Goal: Information Seeking & Learning: Find specific fact

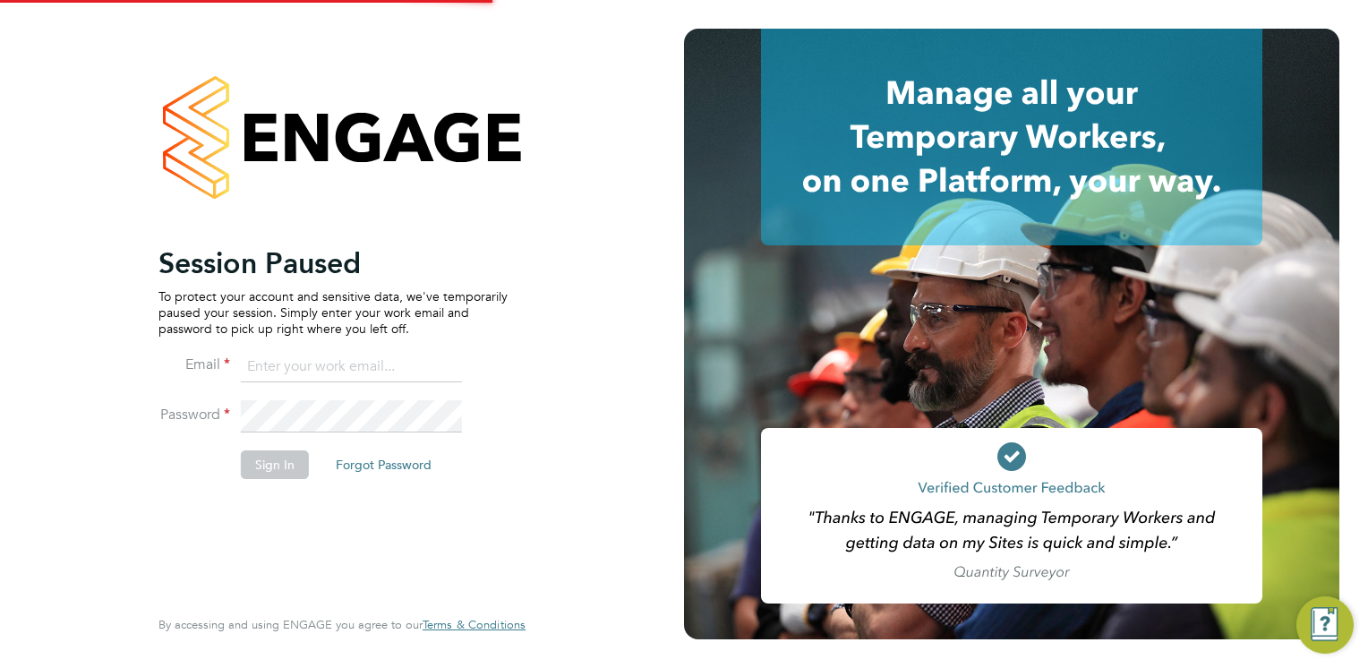
type input "Mia.Eckersley@ganymedesolutions.co.uk"
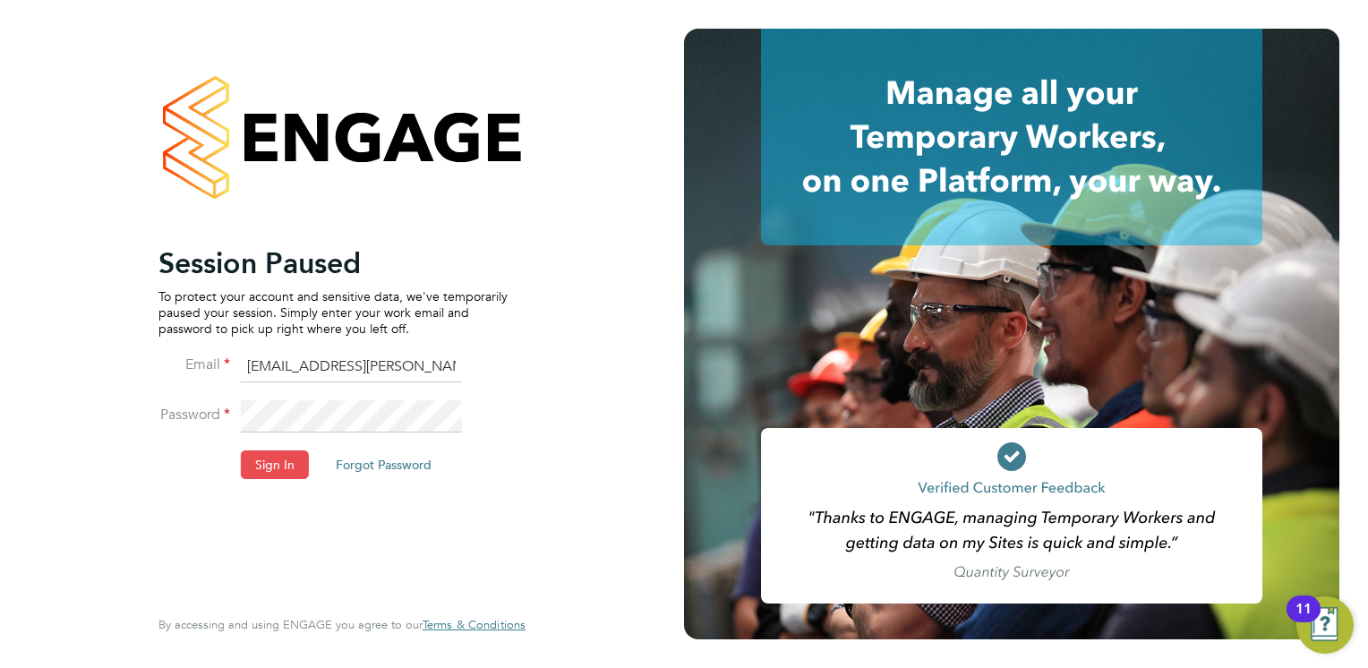
click at [261, 466] on button "Sign In" at bounding box center [275, 464] width 68 height 29
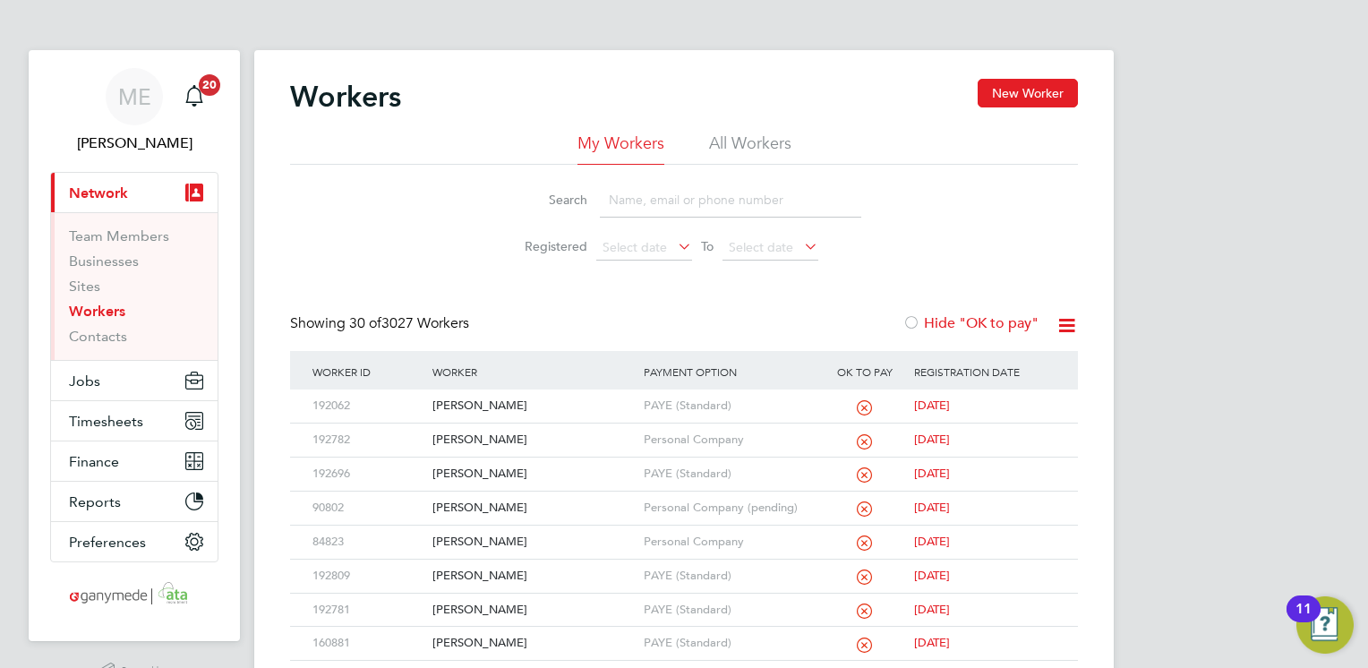
click at [620, 212] on input at bounding box center [730, 200] width 261 height 35
type input "M"
click at [526, 506] on div "Michelle Carrick" at bounding box center [533, 508] width 210 height 33
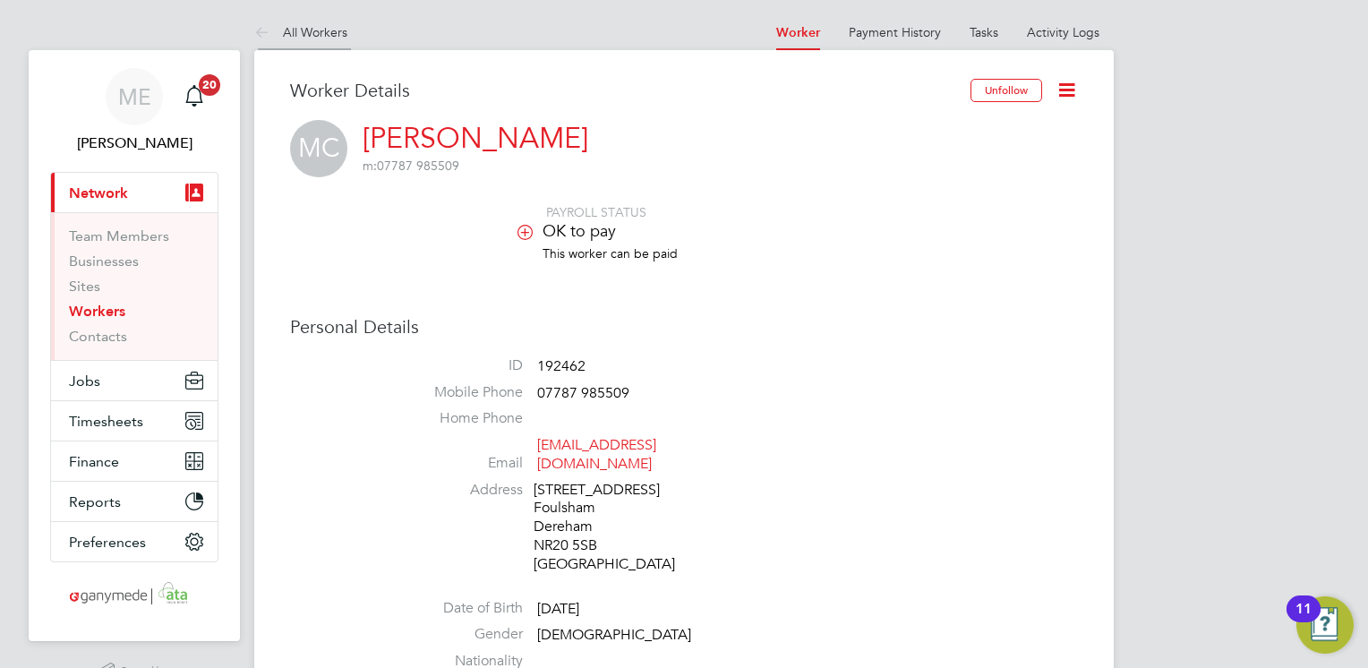
click at [254, 30] on icon at bounding box center [265, 33] width 22 height 22
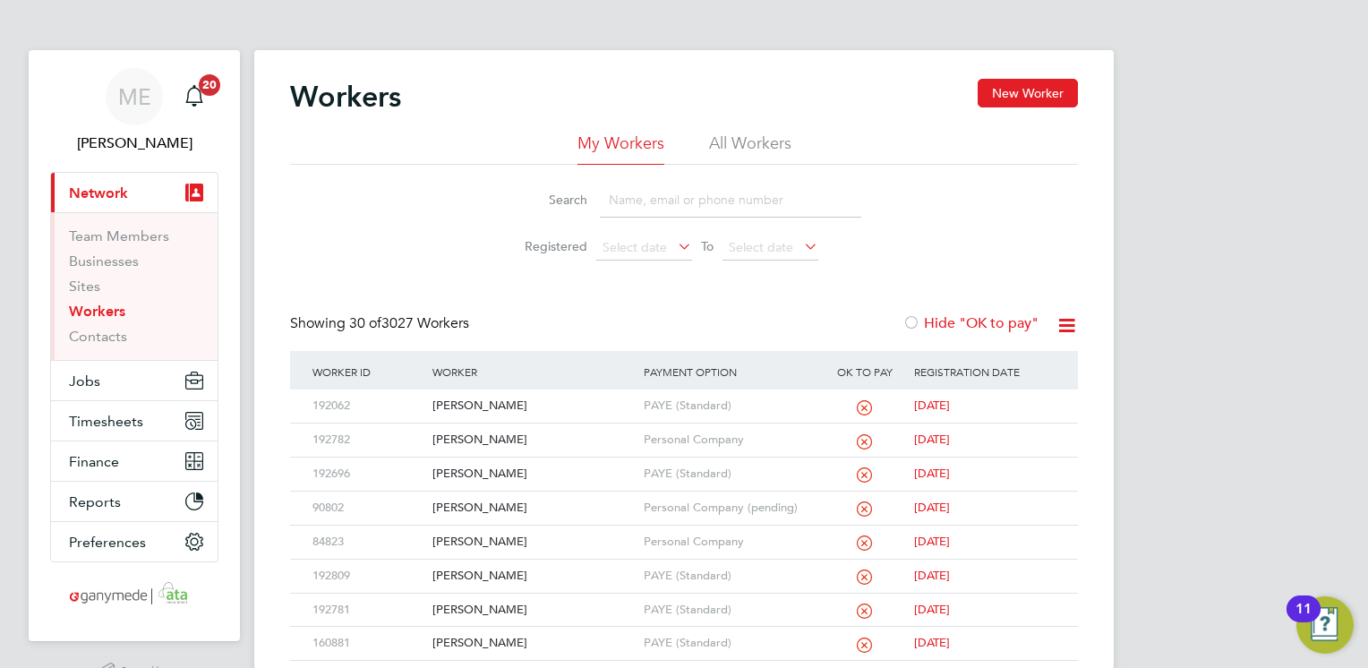
click at [637, 206] on input at bounding box center [730, 200] width 261 height 35
type input "L"
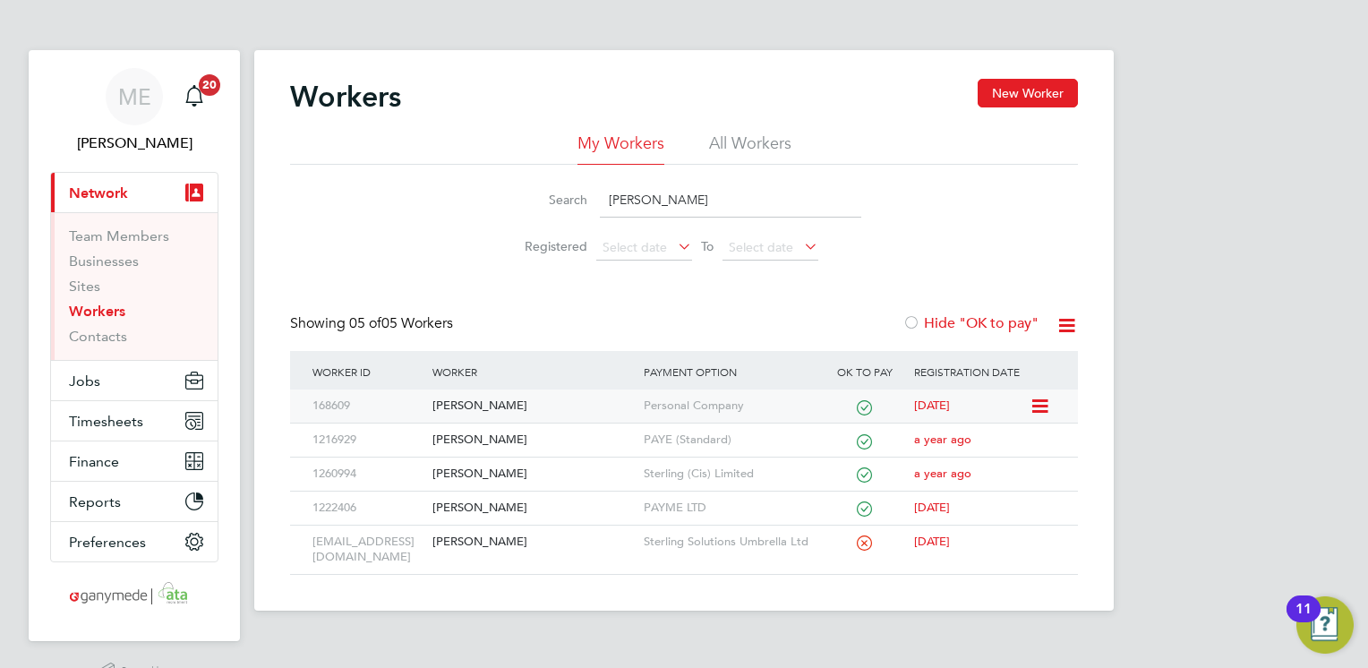
type input "LEIGH"
click at [484, 410] on div "[PERSON_NAME]" at bounding box center [533, 405] width 210 height 33
drag, startPoint x: 654, startPoint y: 188, endPoint x: 593, endPoint y: 203, distance: 62.8
click at [593, 203] on div "Search LEIGH" at bounding box center [684, 200] width 355 height 35
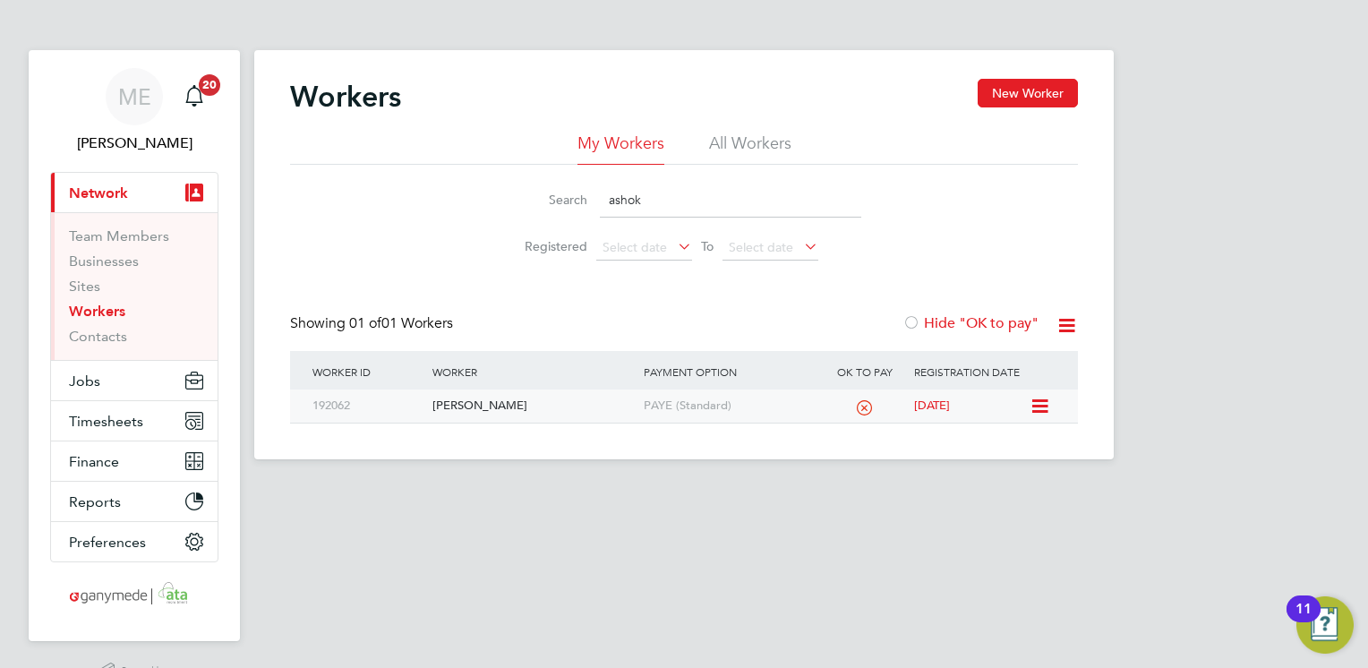
type input "ashok"
click at [541, 415] on div "Ashok Patel" at bounding box center [533, 405] width 210 height 33
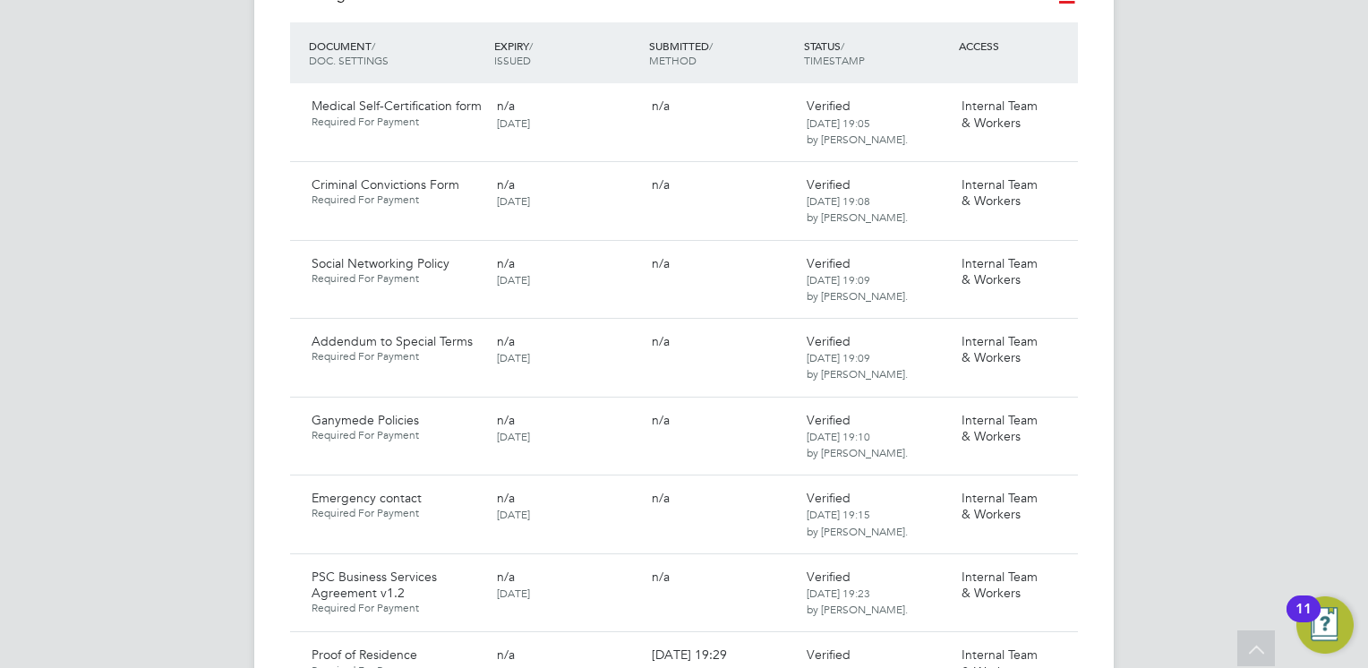
scroll to position [1146, 0]
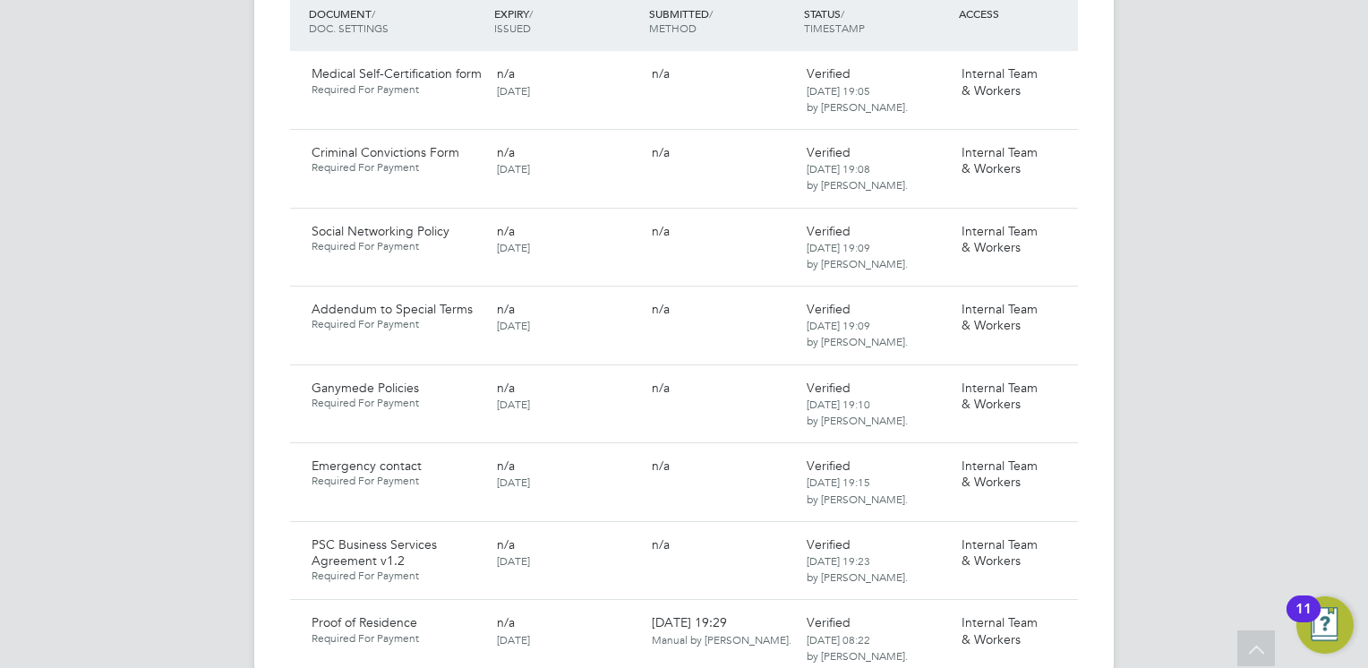
click at [791, 372] on div "n/a" at bounding box center [722, 387] width 155 height 30
click at [1058, 457] on icon at bounding box center [1056, 467] width 18 height 21
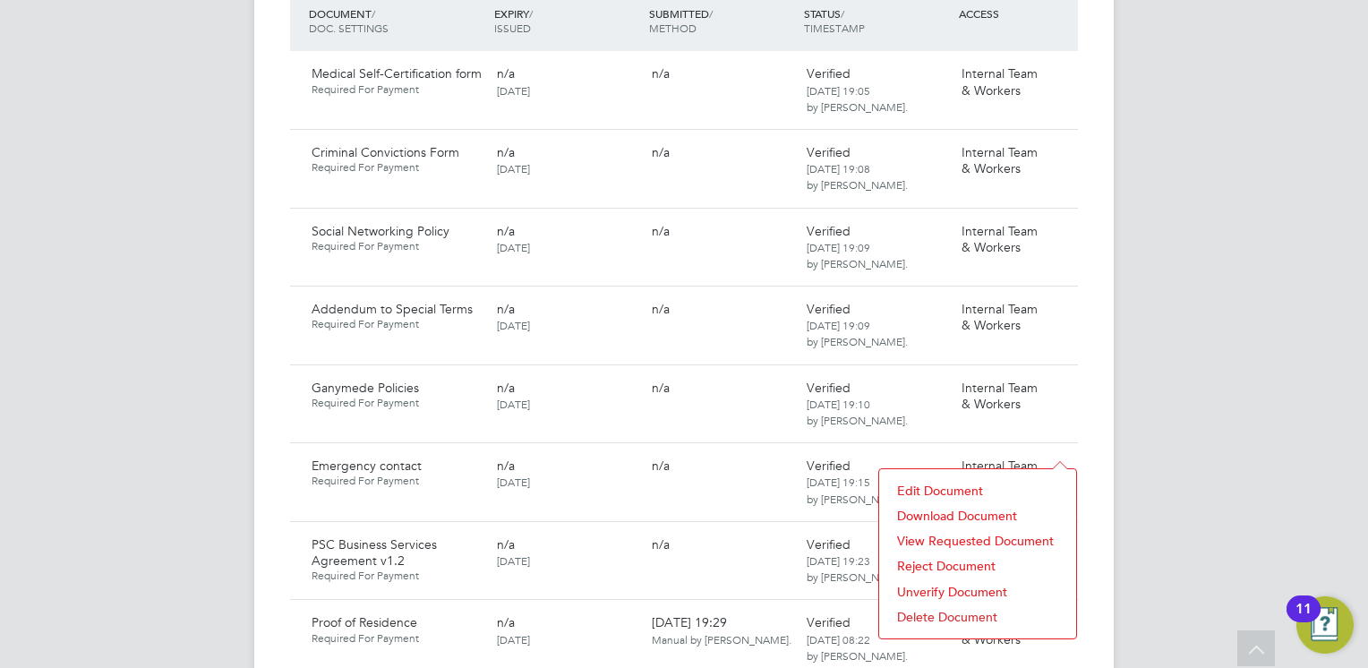
click at [930, 512] on li "Download Document" at bounding box center [977, 515] width 179 height 25
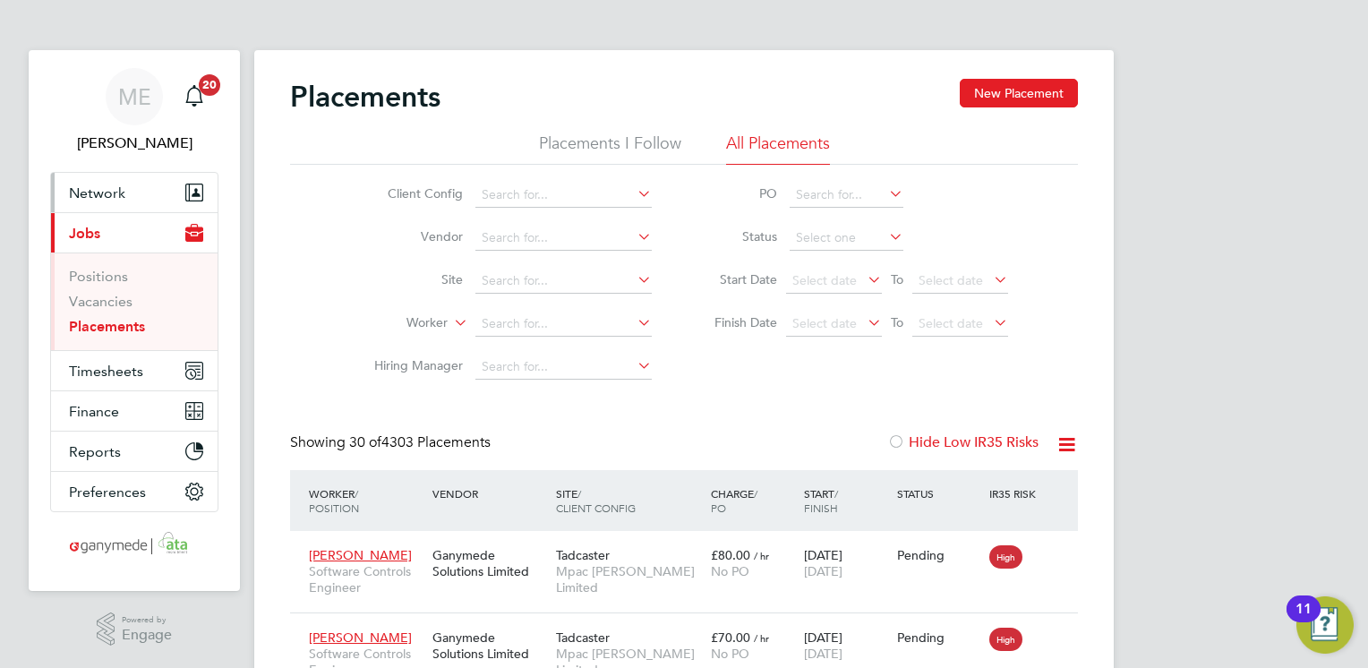
click at [150, 179] on button "Network" at bounding box center [134, 192] width 167 height 39
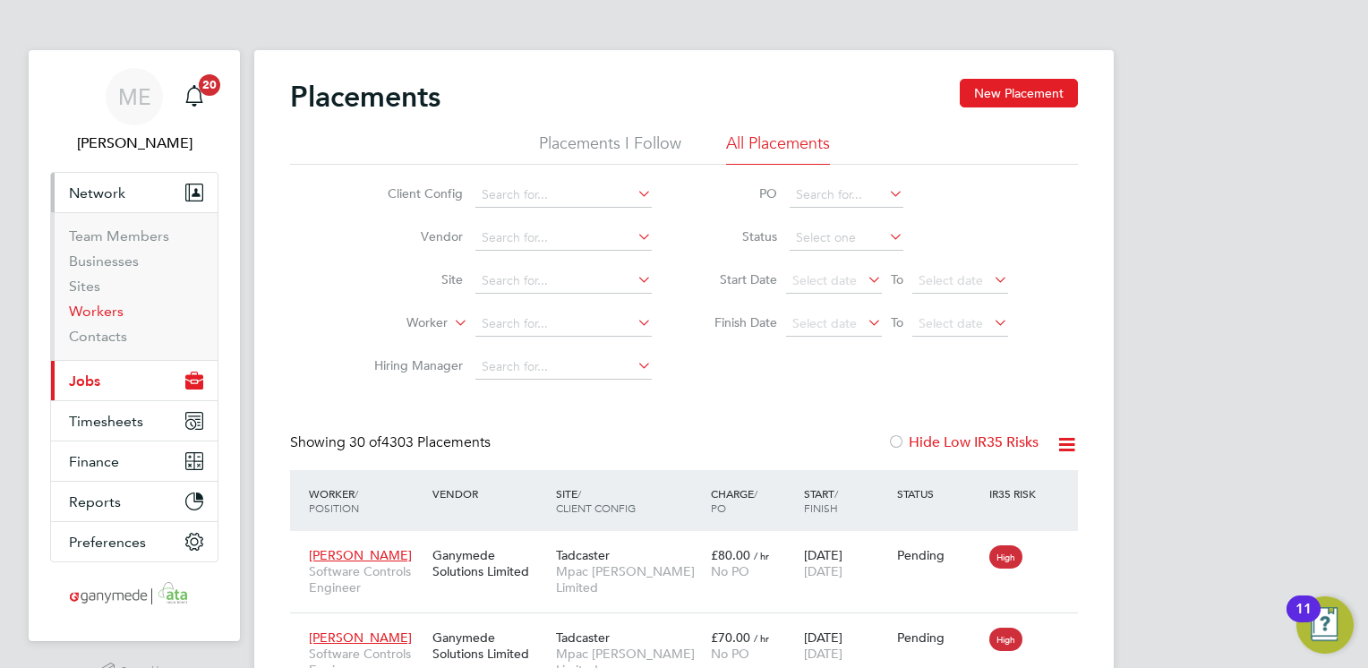
click at [98, 310] on link "Workers" at bounding box center [96, 311] width 55 height 17
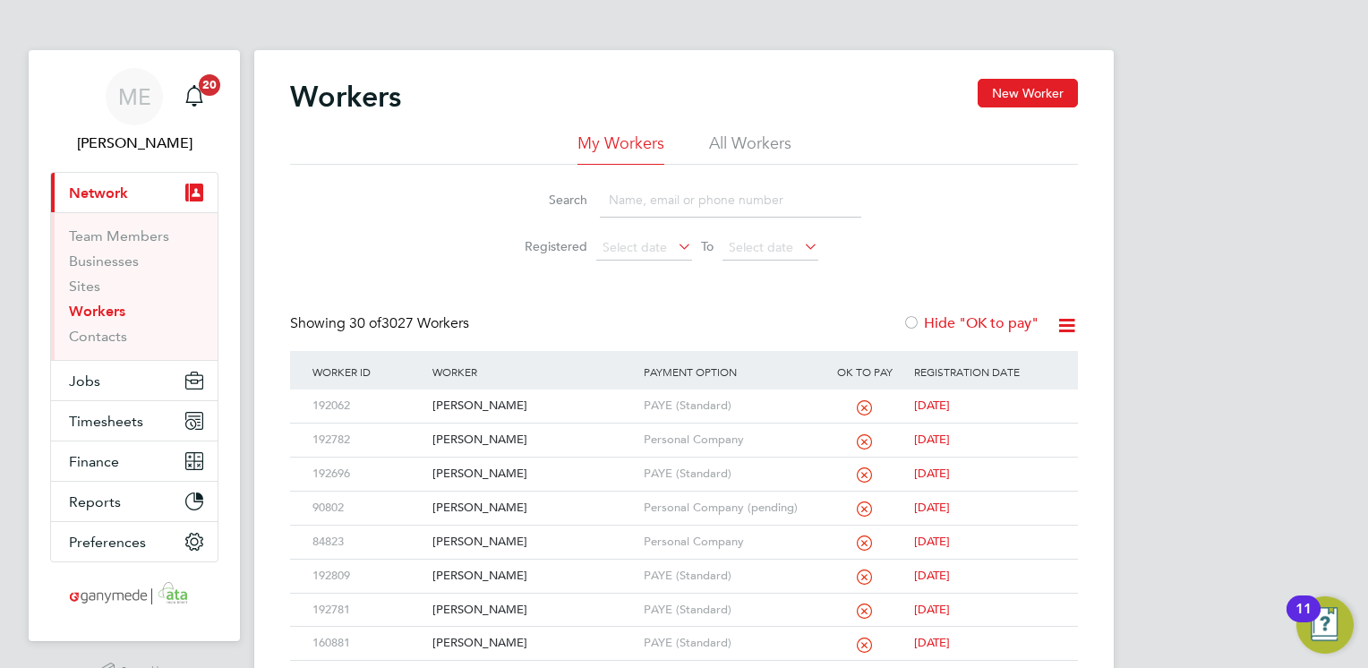
click at [98, 310] on link "Workers" at bounding box center [97, 311] width 56 height 17
click at [683, 187] on input at bounding box center [730, 200] width 261 height 35
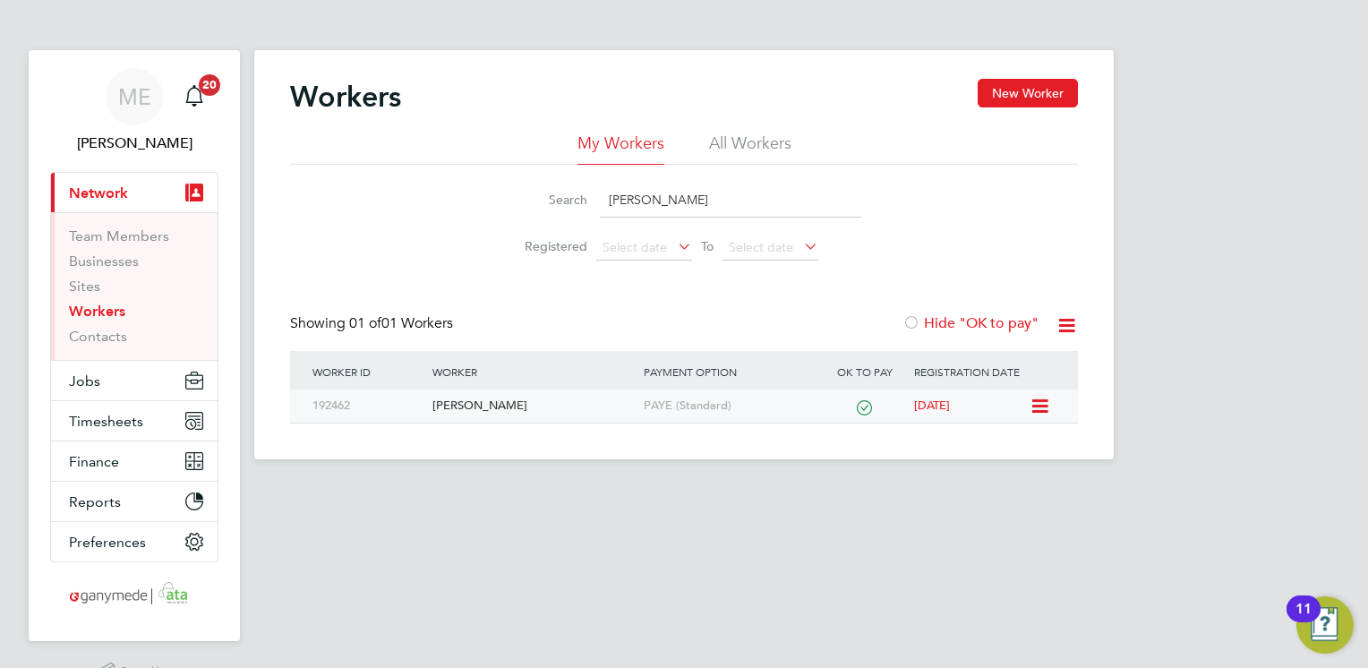
type input "MICHELLE"
click at [558, 410] on div "Michelle Carrick" at bounding box center [533, 405] width 210 height 33
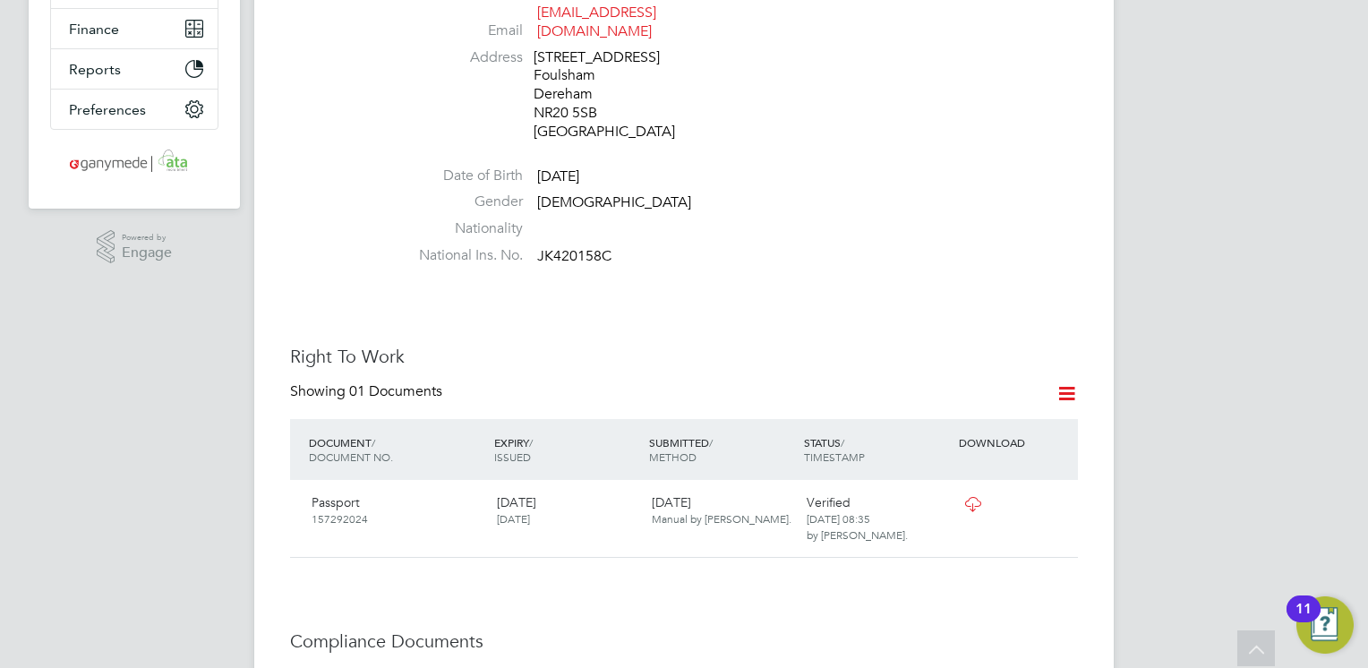
scroll to position [430, 0]
drag, startPoint x: 623, startPoint y: 235, endPoint x: 532, endPoint y: 239, distance: 91.4
click at [532, 249] on li "National Ins. No. JK420158C" at bounding box center [738, 262] width 680 height 27
copy li "JK420158C"
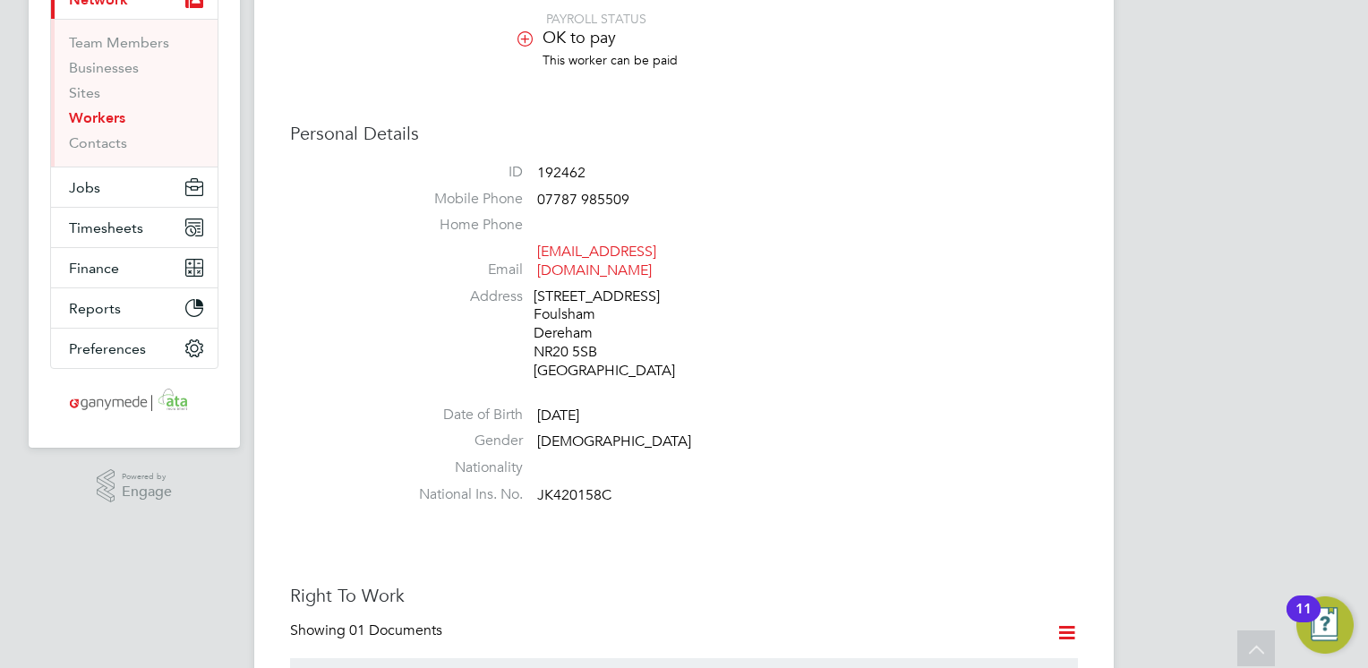
scroll to position [50, 0]
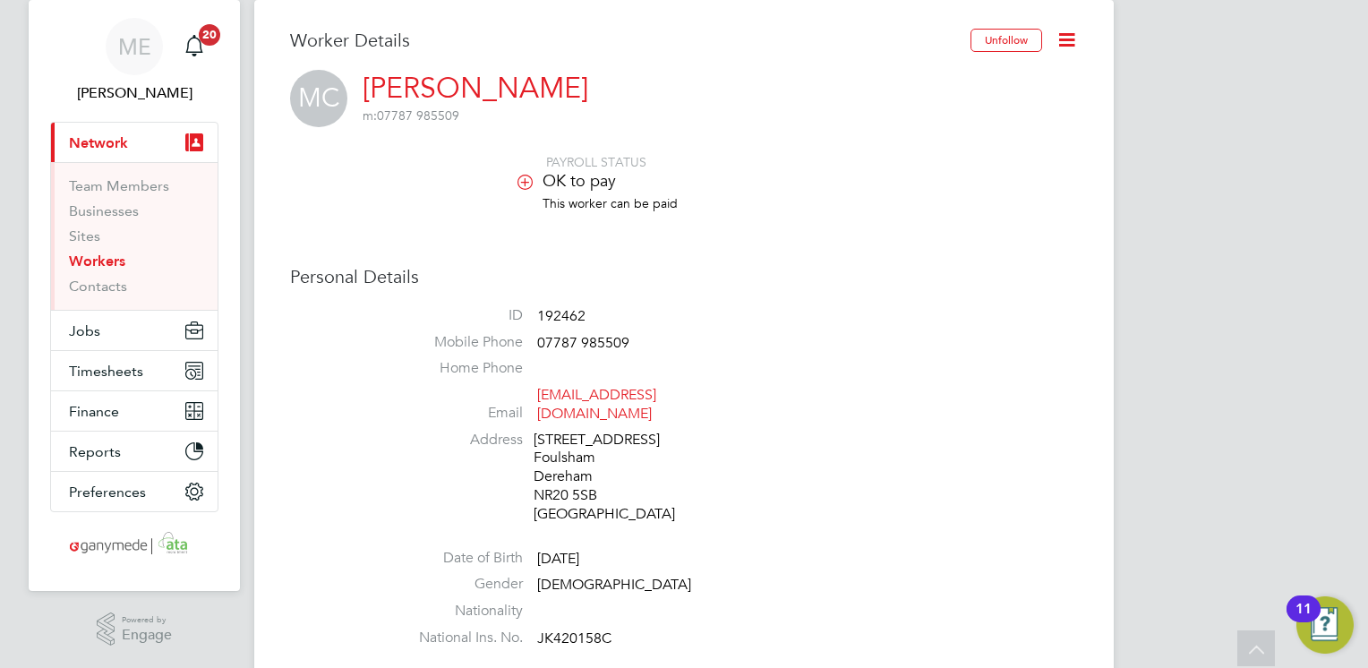
click at [691, 266] on div "Personal Details ID 192462 Mobile Phone 07787 985509 Home Phone Email m.carrick…" at bounding box center [684, 460] width 788 height 390
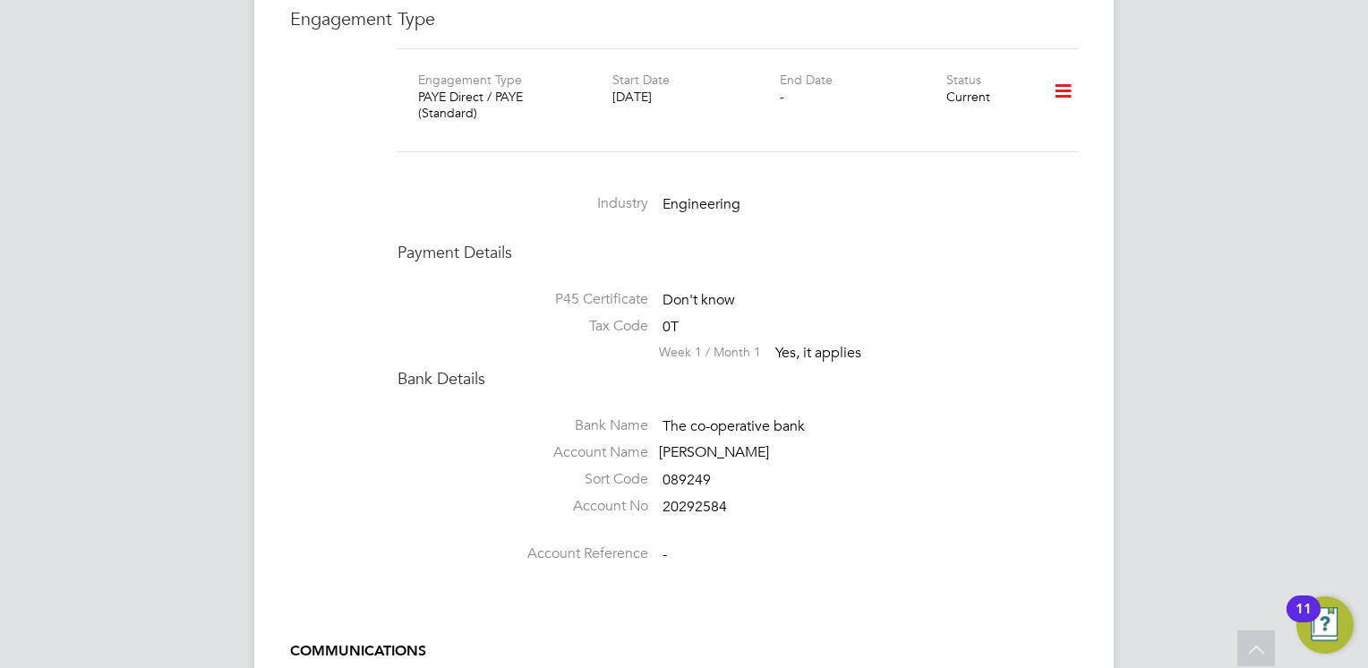
scroll to position [2185, 0]
drag, startPoint x: 799, startPoint y: 421, endPoint x: 659, endPoint y: 428, distance: 139.9
click at [659, 441] on div "Ms Michelle L Carrick" at bounding box center [744, 450] width 170 height 19
copy div "Ms Michelle L Carrick"
drag, startPoint x: 725, startPoint y: 476, endPoint x: 654, endPoint y: 469, distance: 71.1
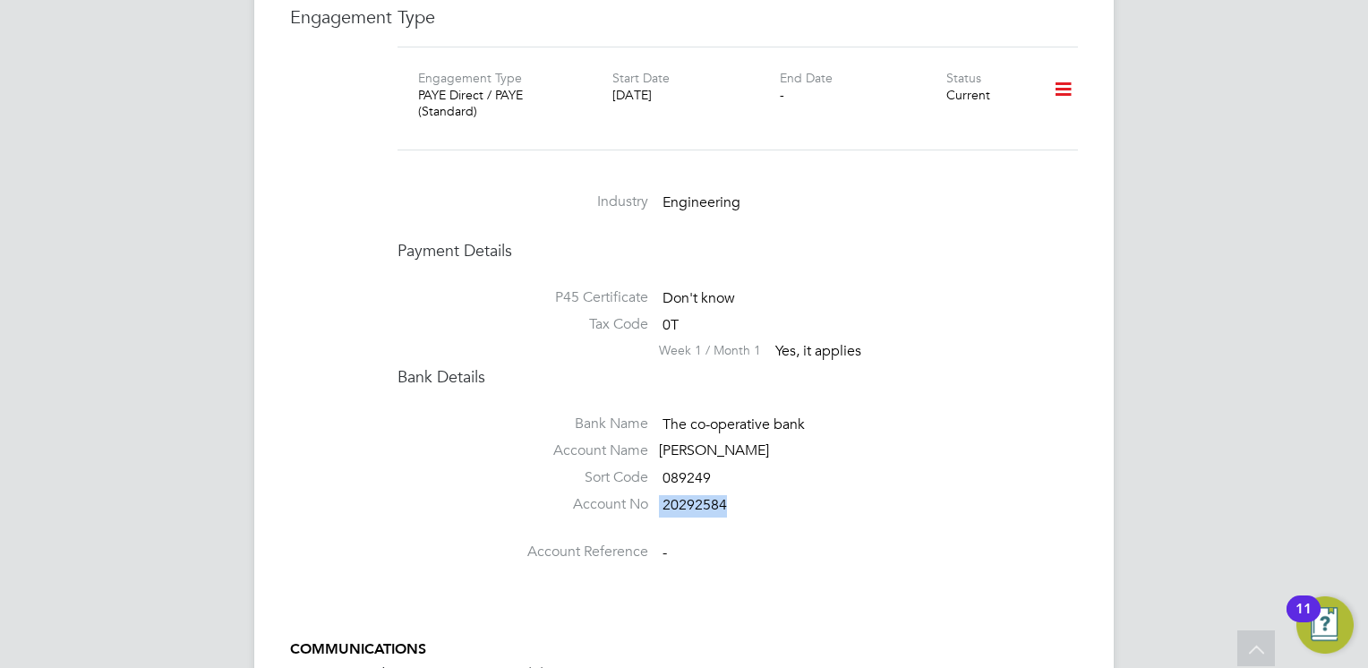
click at [654, 495] on li "Account No 20292584" at bounding box center [738, 508] width 680 height 27
copy li "20292584"
click at [408, 441] on label "Account Name" at bounding box center [523, 450] width 251 height 19
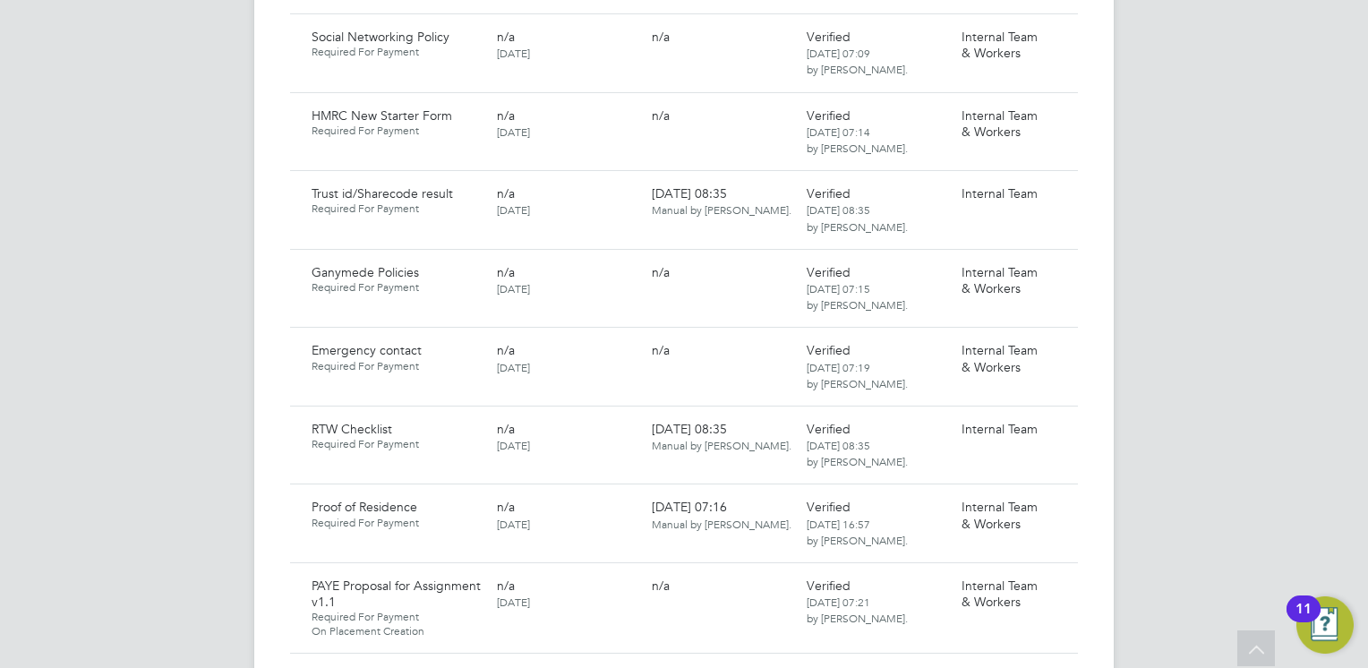
scroll to position [1361, 0]
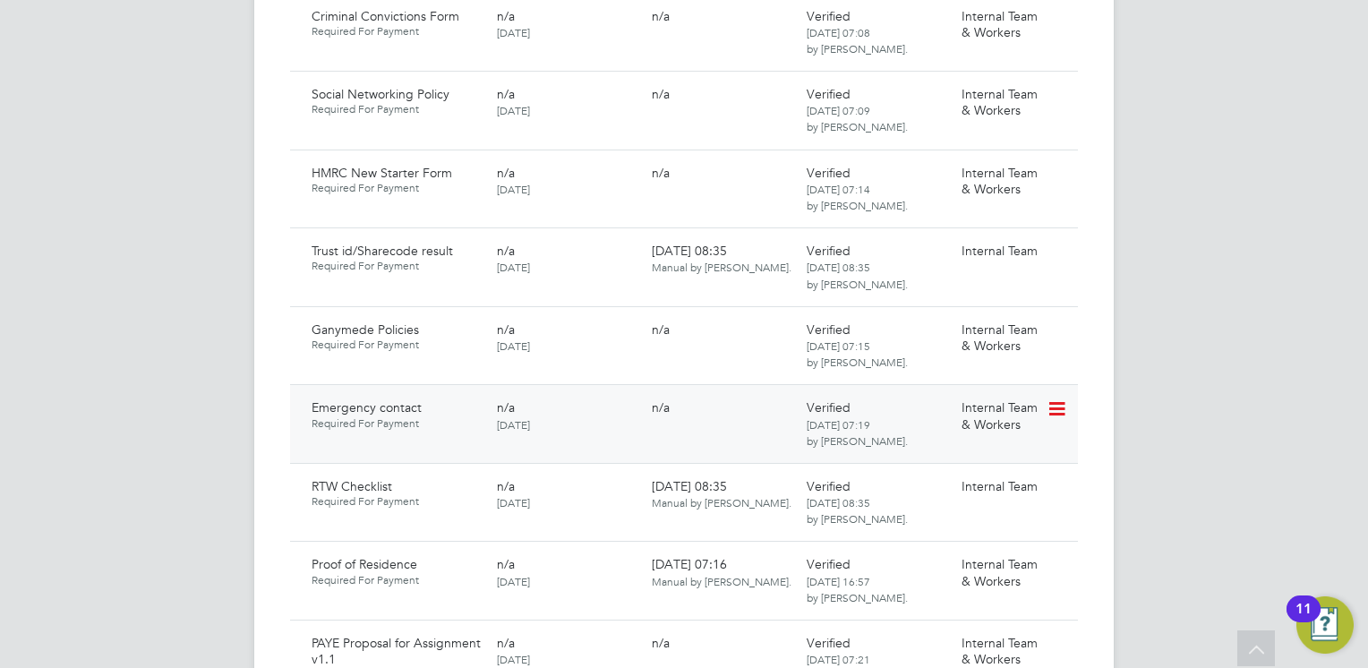
click at [1063, 398] on icon at bounding box center [1056, 408] width 18 height 21
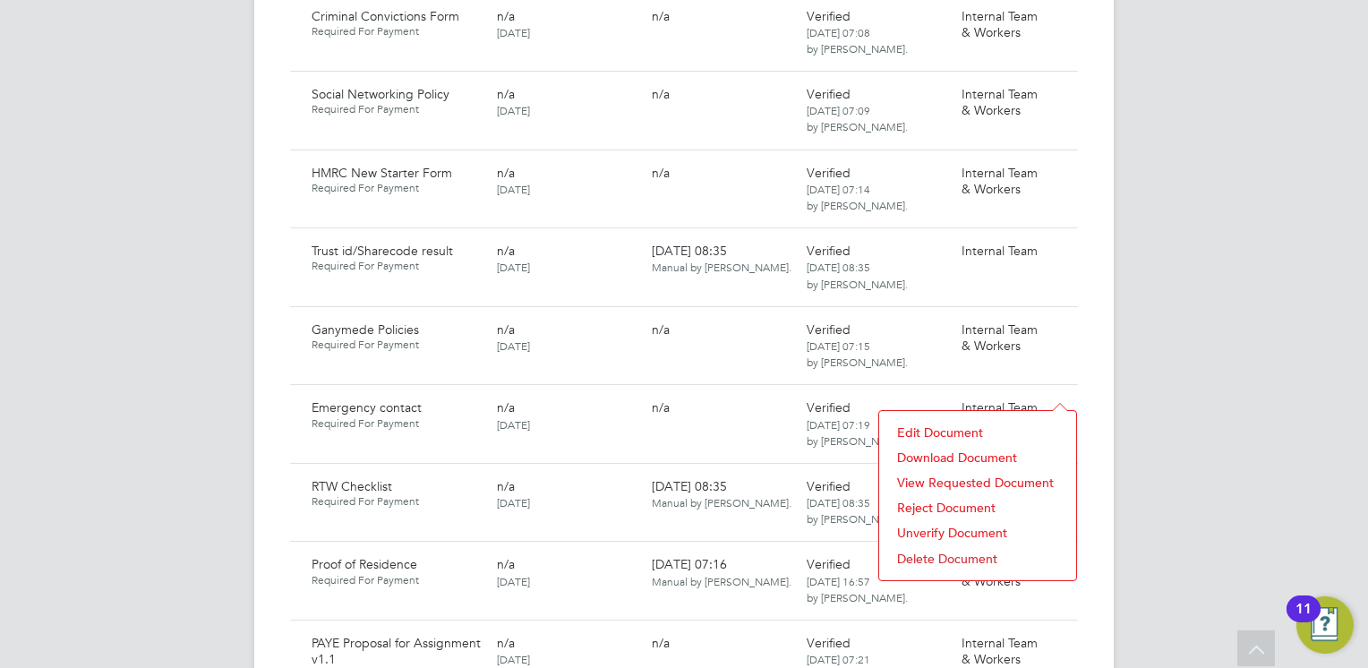
click at [931, 449] on li "Download Document" at bounding box center [977, 457] width 179 height 25
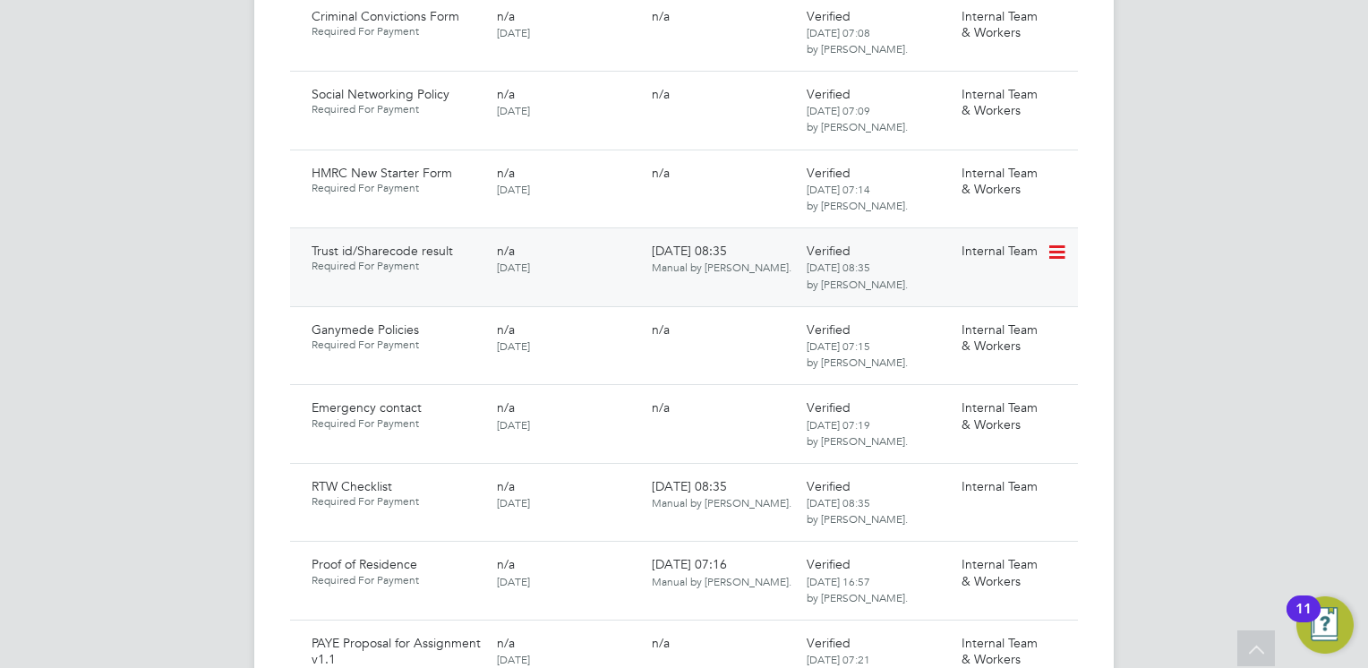
click at [478, 227] on div "Trust id/Sharecode result Required For Payment n/a 17 Sep 2025 24 Sep 2025, 08:…" at bounding box center [684, 266] width 788 height 79
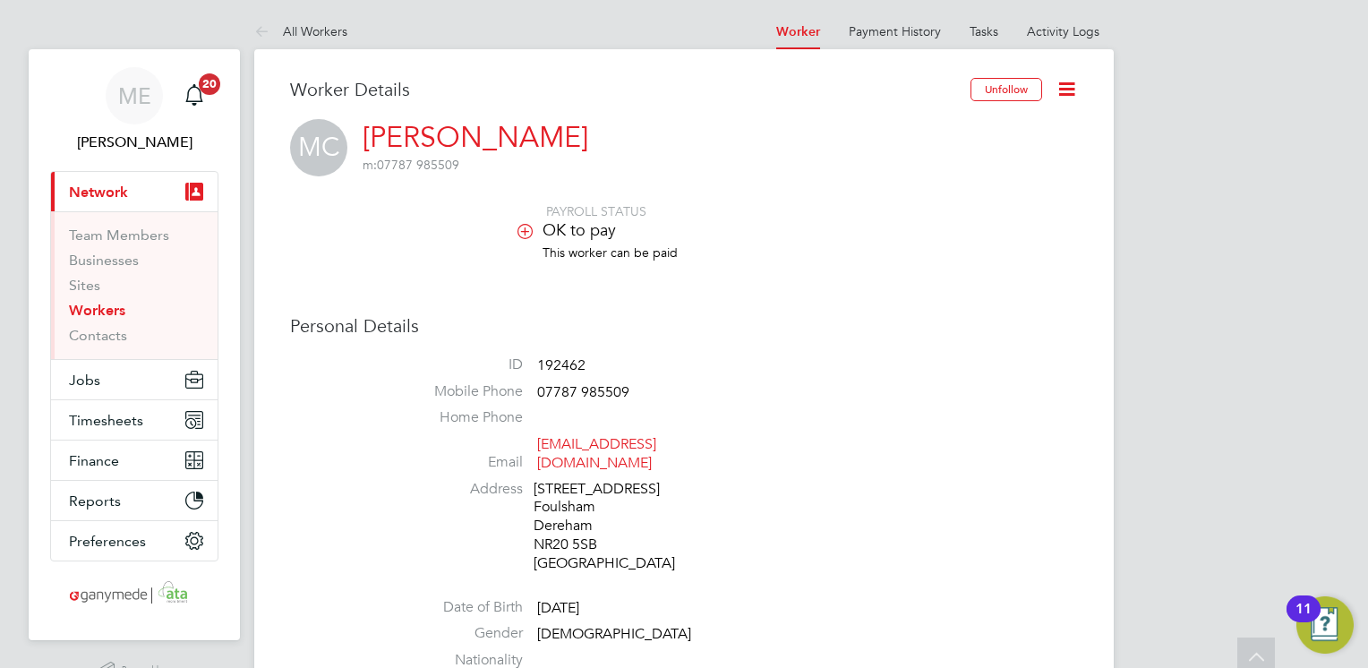
scroll to position [0, 0]
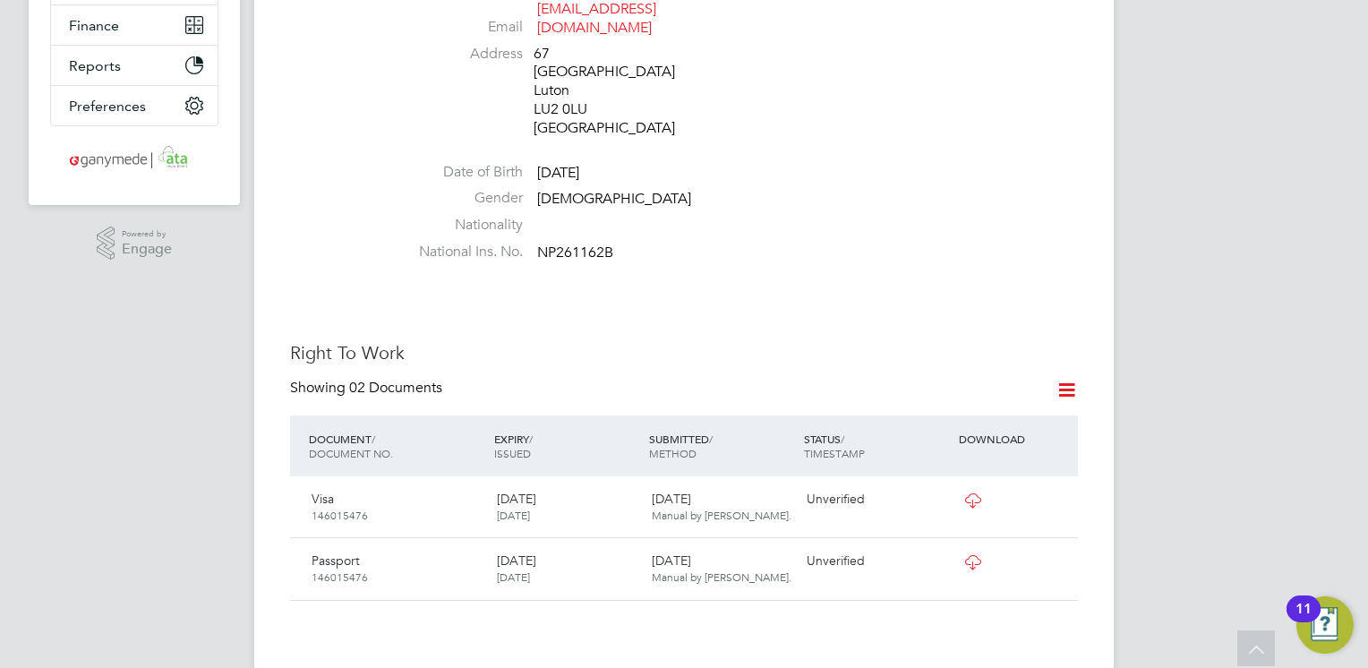
scroll to position [430, 0]
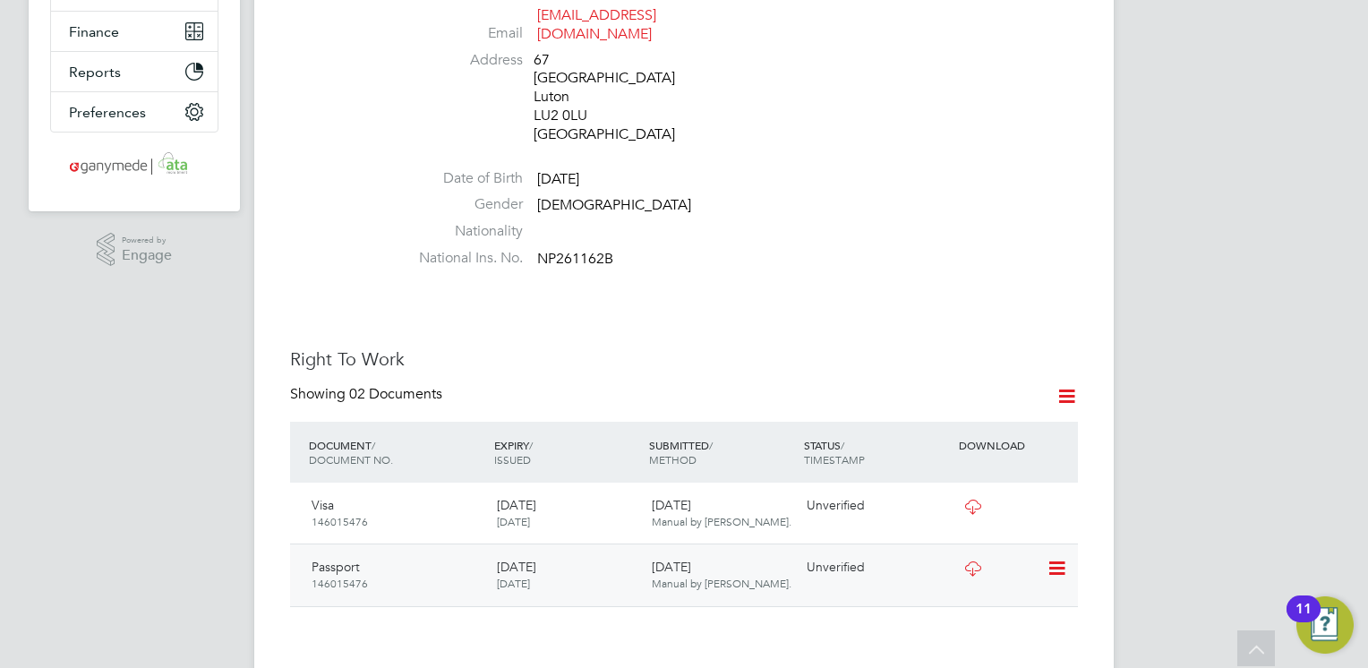
click at [965, 561] on icon at bounding box center [973, 568] width 22 height 14
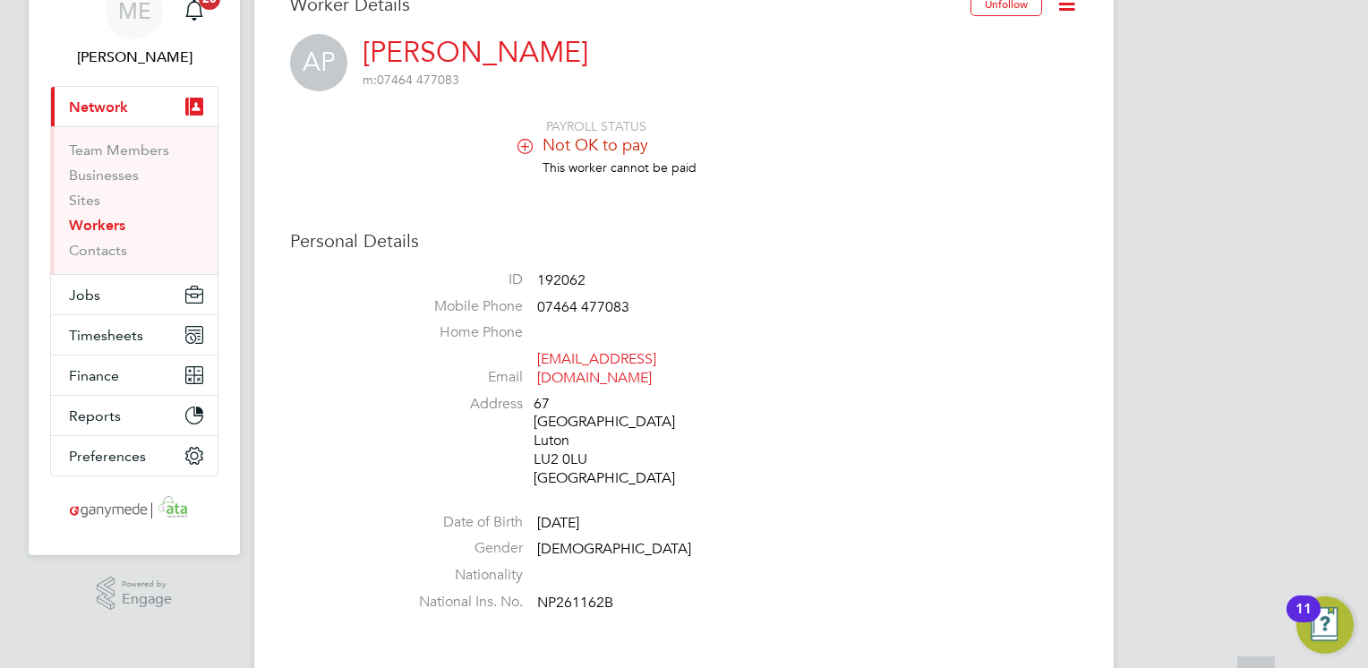
scroll to position [143, 0]
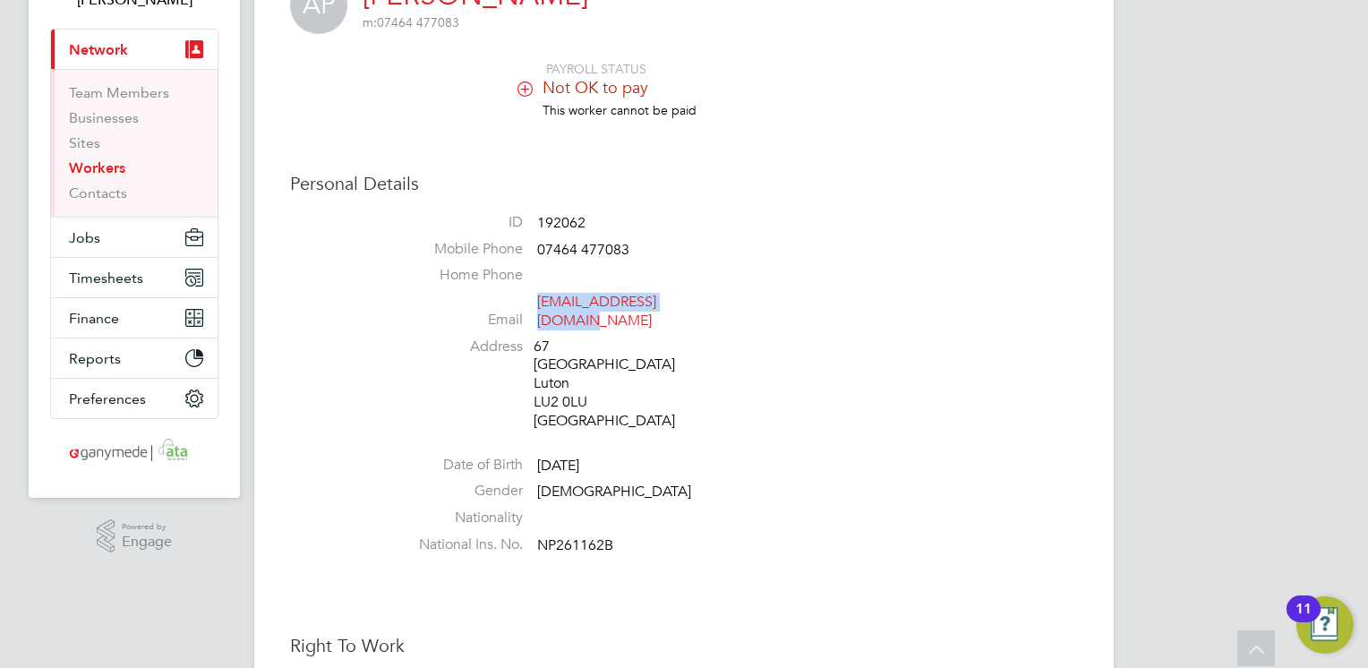
drag, startPoint x: 706, startPoint y: 302, endPoint x: 535, endPoint y: 306, distance: 170.2
click at [535, 306] on li "Email [EMAIL_ADDRESS][DOMAIN_NAME]" at bounding box center [738, 315] width 680 height 44
copy link "[EMAIL_ADDRESS][DOMAIN_NAME]"
